Goal: Task Accomplishment & Management: Use online tool/utility

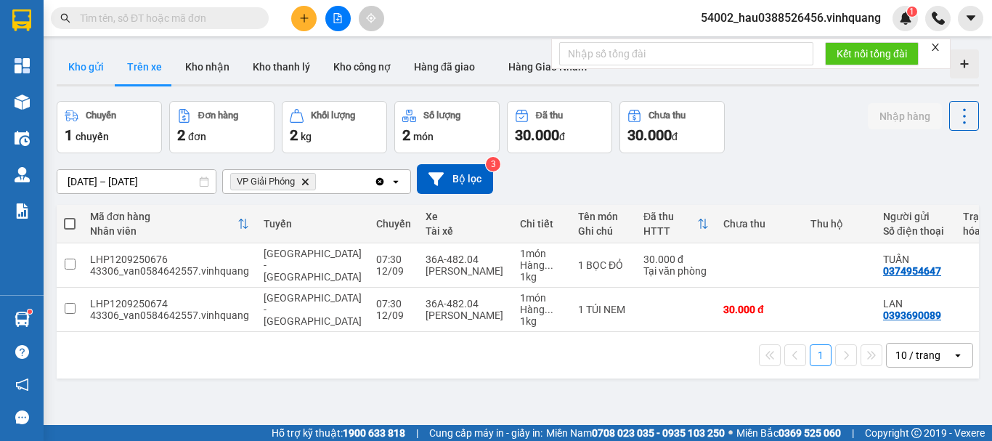
click at [90, 57] on button "Kho gửi" at bounding box center [86, 66] width 59 height 35
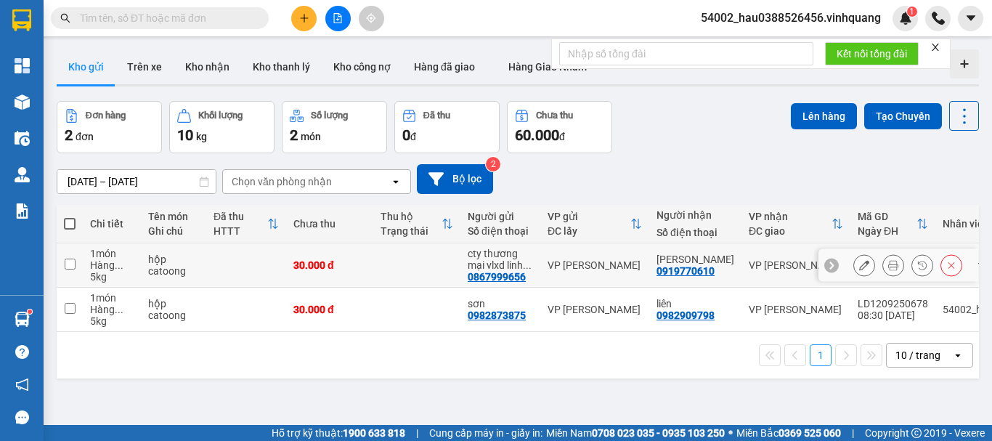
drag, startPoint x: 70, startPoint y: 260, endPoint x: 76, endPoint y: 300, distance: 40.4
click at [70, 261] on input "checkbox" at bounding box center [70, 264] width 11 height 11
checkbox input "true"
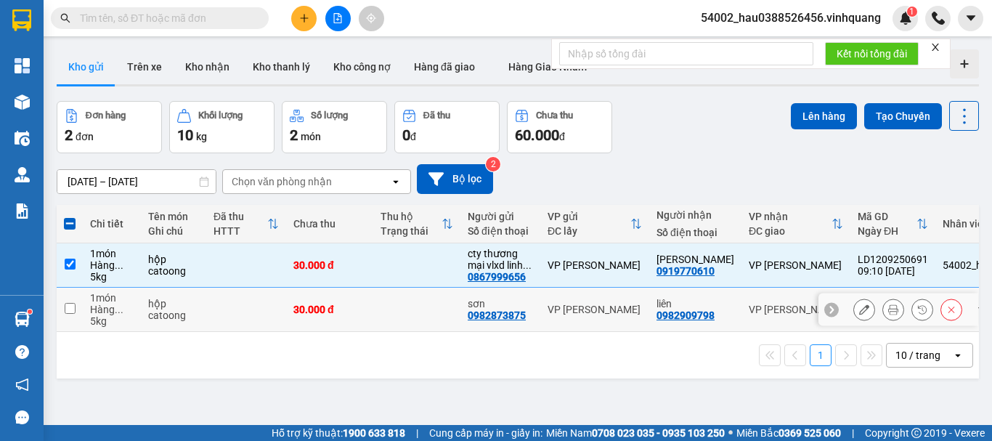
click at [72, 319] on td at bounding box center [70, 310] width 26 height 44
checkbox input "true"
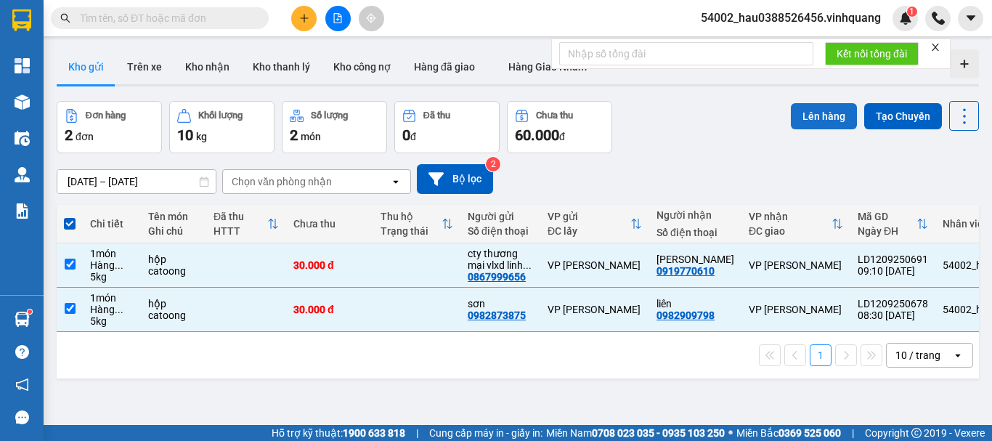
click at [806, 110] on button "Lên hàng" at bounding box center [824, 116] width 66 height 26
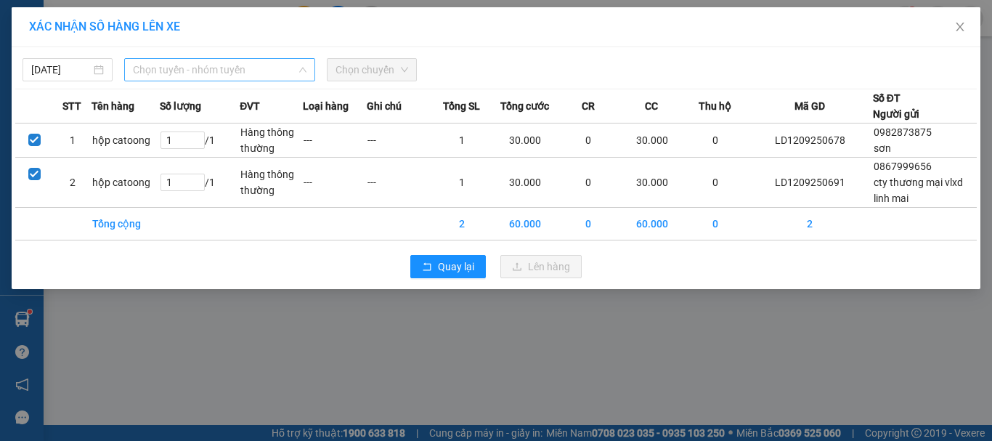
click at [207, 71] on span "Chọn tuyến - nhóm tuyến" at bounding box center [220, 70] width 174 height 22
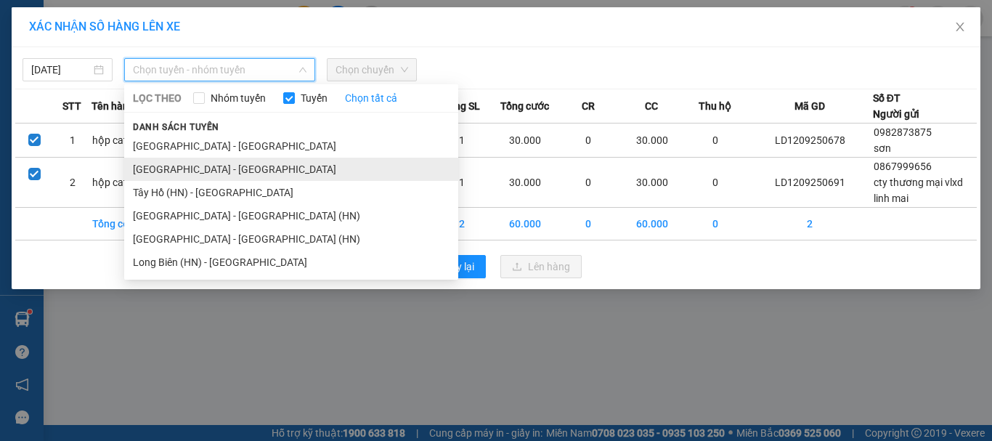
click at [217, 166] on li "[GEOGRAPHIC_DATA] - [GEOGRAPHIC_DATA]" at bounding box center [291, 169] width 334 height 23
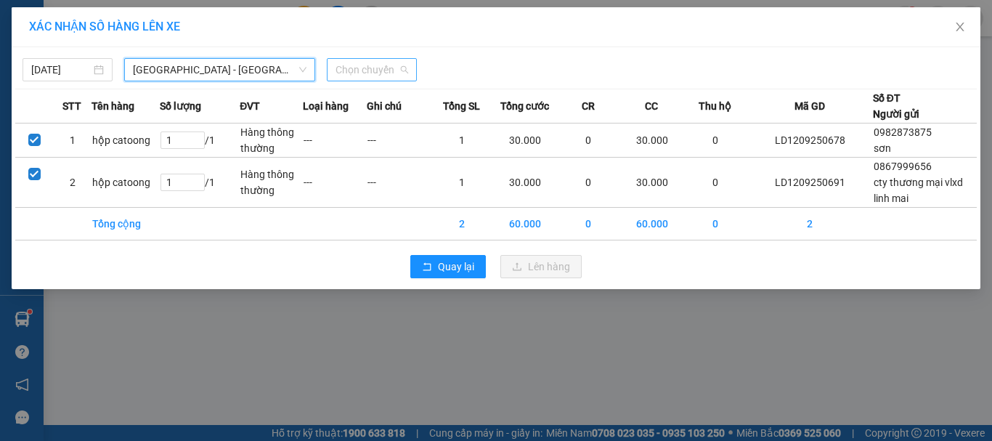
click at [377, 68] on span "Chọn chuyến" at bounding box center [372, 70] width 73 height 22
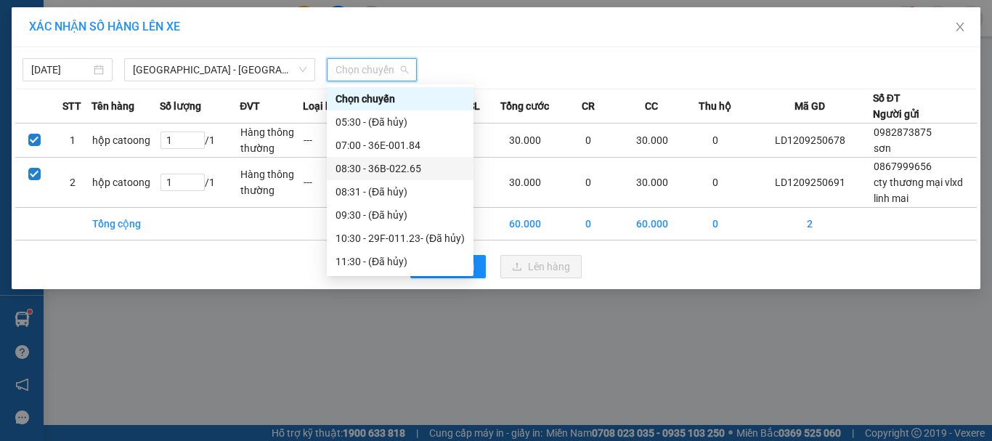
click at [392, 166] on div "08:30 - 36B-022.65" at bounding box center [400, 169] width 129 height 16
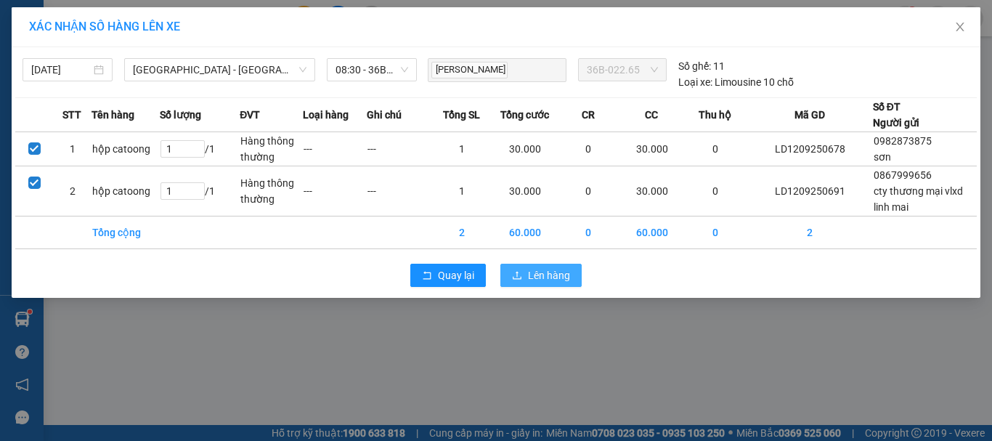
click at [538, 280] on span "Lên hàng" at bounding box center [549, 275] width 42 height 16
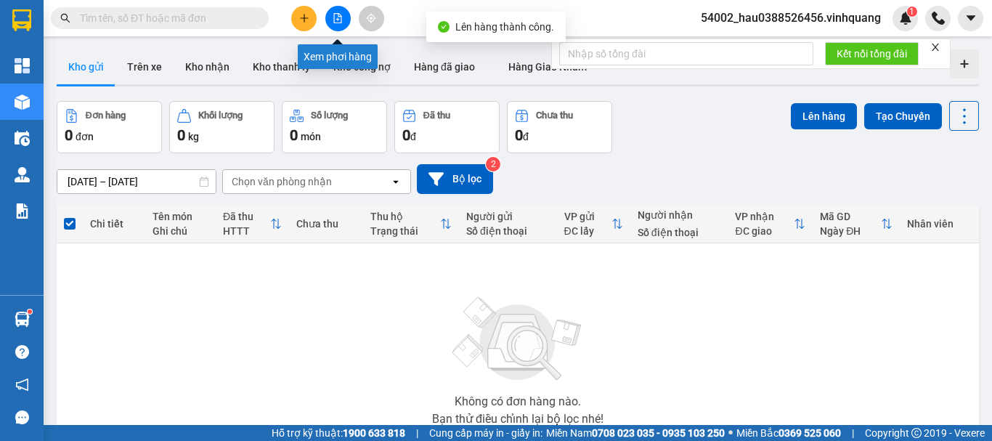
click at [344, 20] on button at bounding box center [337, 18] width 25 height 25
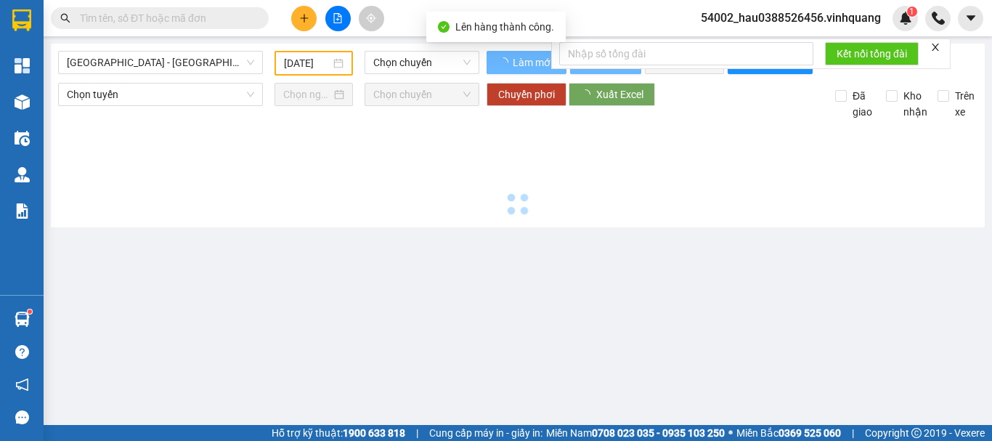
type input "[DATE]"
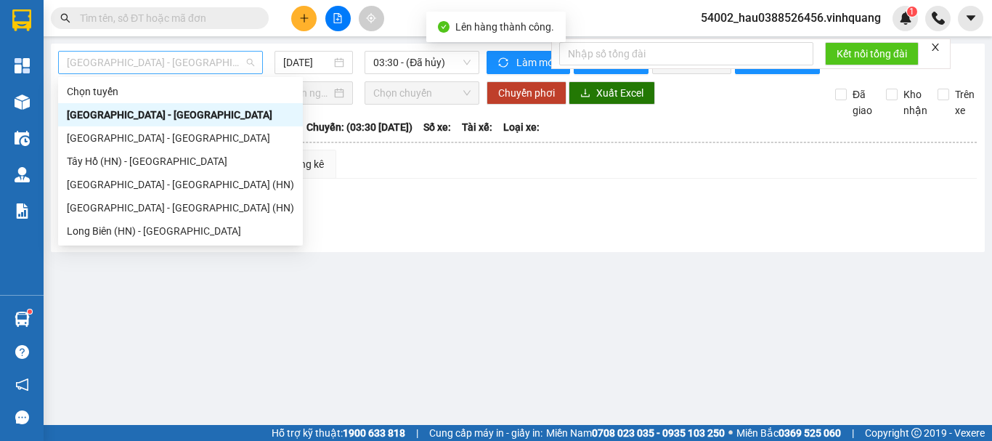
click at [184, 68] on span "[GEOGRAPHIC_DATA] - [GEOGRAPHIC_DATA]" at bounding box center [160, 63] width 187 height 22
click at [136, 139] on div "[GEOGRAPHIC_DATA] - [GEOGRAPHIC_DATA]" at bounding box center [180, 138] width 227 height 16
type input "[DATE]"
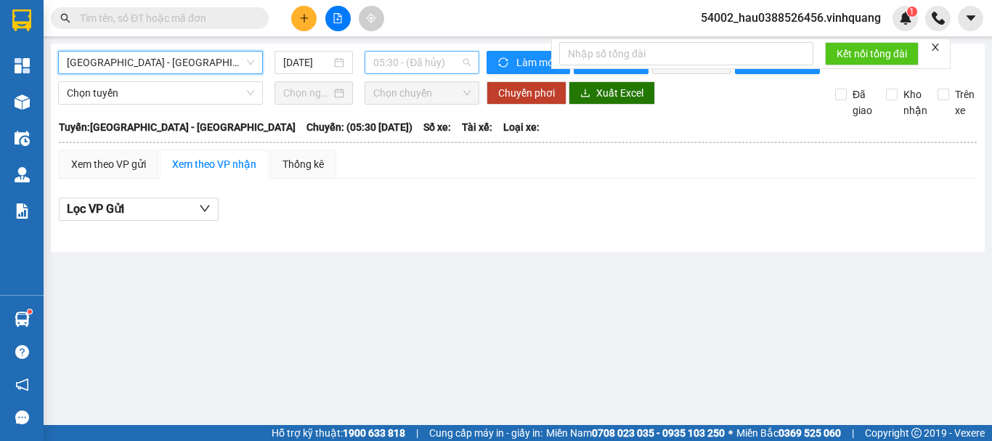
click at [427, 66] on span "05:30 - (Đã hủy)" at bounding box center [421, 63] width 97 height 22
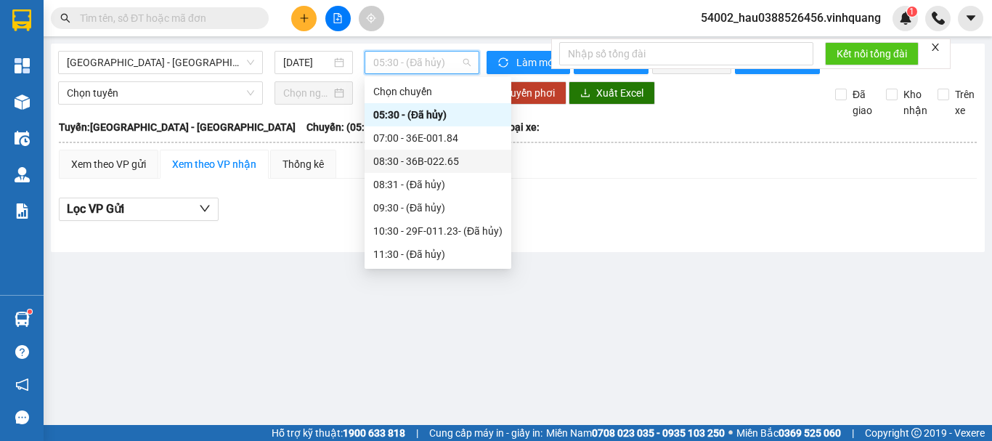
click at [441, 160] on div "08:30 - 36B-022.65" at bounding box center [437, 161] width 129 height 16
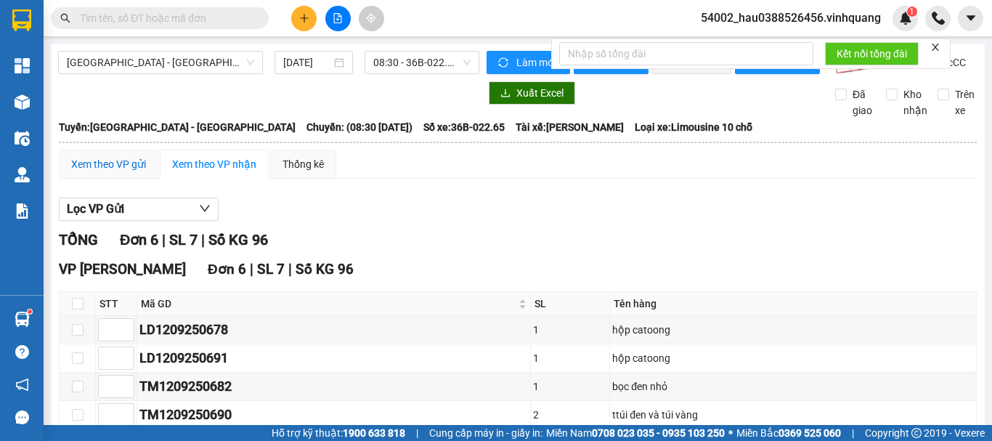
click at [99, 172] on div "Xem theo VP gửi" at bounding box center [108, 164] width 75 height 16
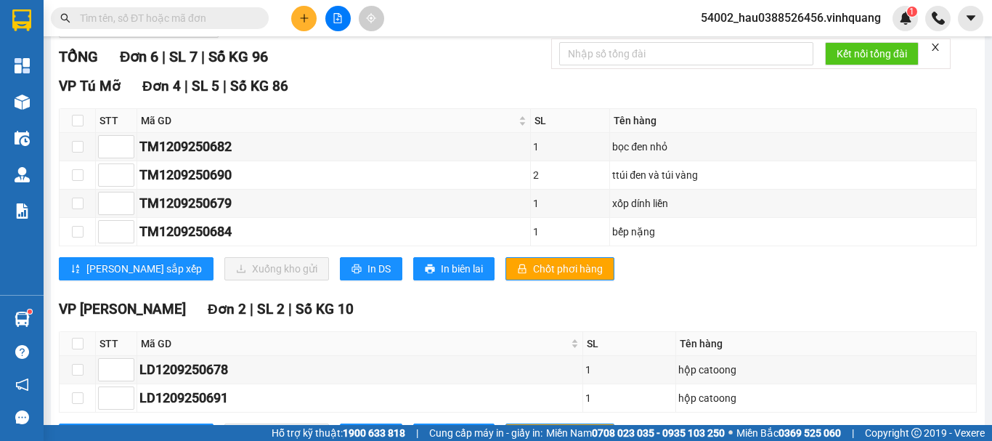
scroll to position [258, 0]
